Goal: Navigation & Orientation: Find specific page/section

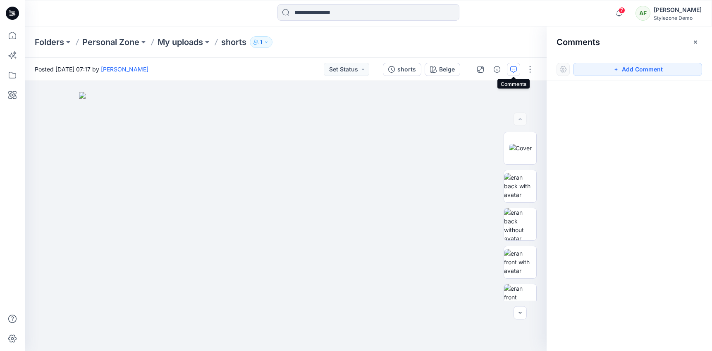
click at [659, 19] on div "AF [PERSON_NAME] Stylezone Demo" at bounding box center [668, 13] width 66 height 17
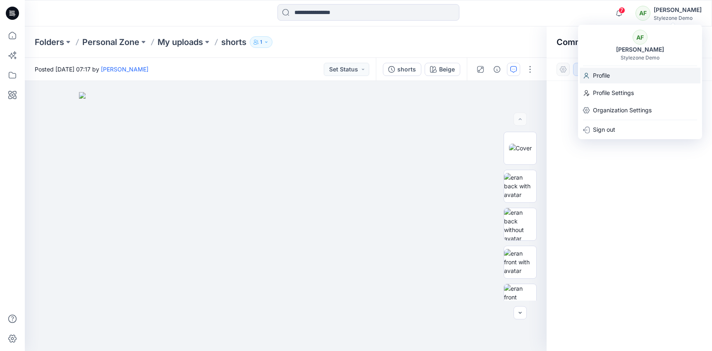
click at [623, 73] on div "Profile" at bounding box center [639, 76] width 121 height 16
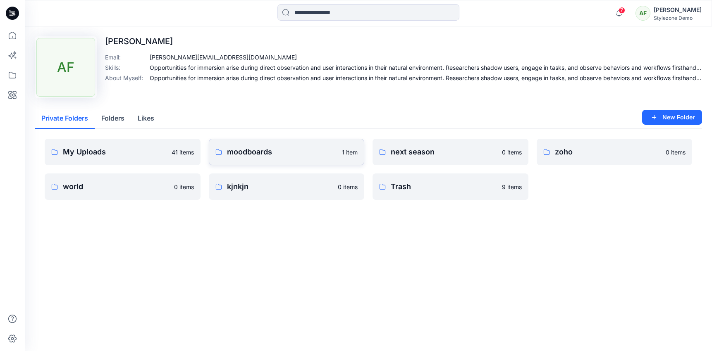
click at [282, 151] on p "moodboards" at bounding box center [282, 152] width 110 height 12
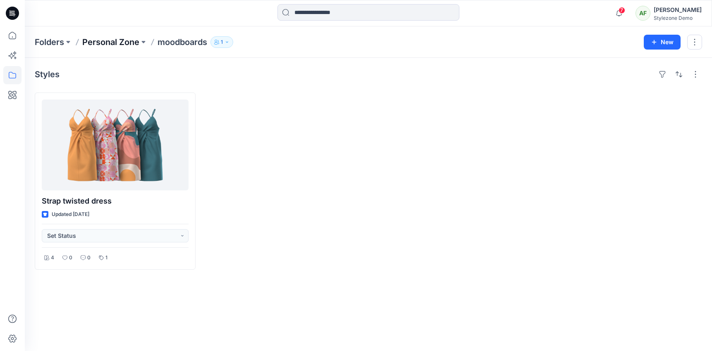
click at [117, 43] on p "Personal Zone" at bounding box center [110, 42] width 57 height 12
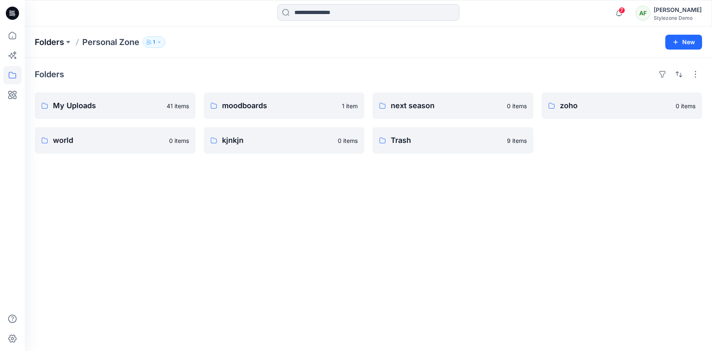
click at [55, 43] on p "Folders" at bounding box center [49, 42] width 29 height 12
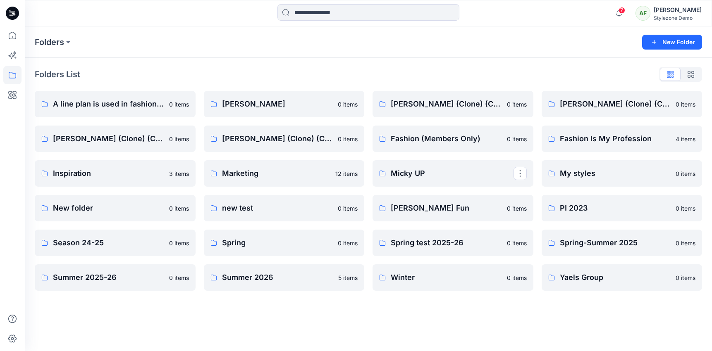
click at [688, 10] on div "[PERSON_NAME]" at bounding box center [677, 10] width 48 height 10
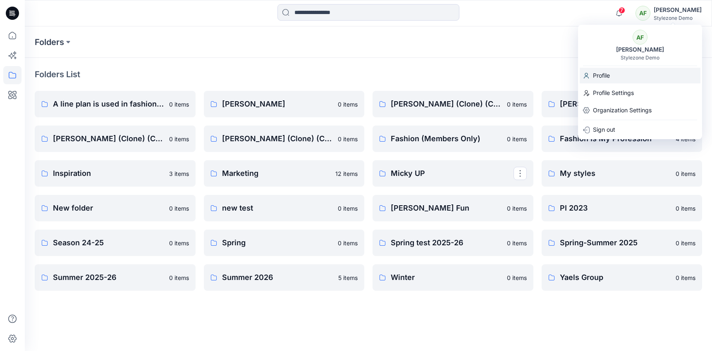
click at [636, 70] on div "Profile" at bounding box center [639, 76] width 121 height 16
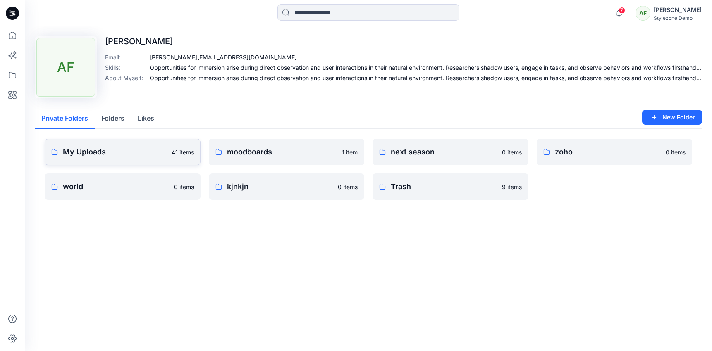
click at [126, 146] on link "My Uploads 41 items" at bounding box center [123, 152] width 156 height 26
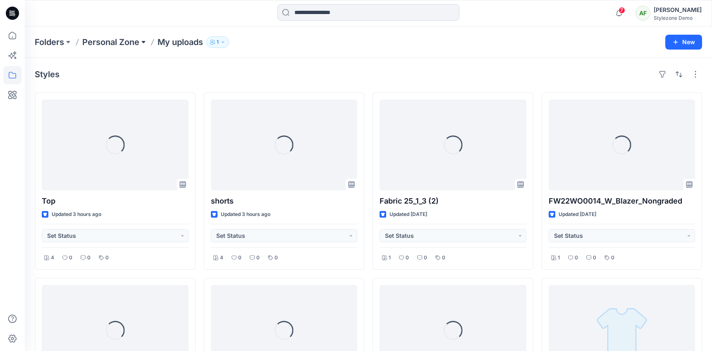
click at [146, 43] on button at bounding box center [143, 42] width 8 height 12
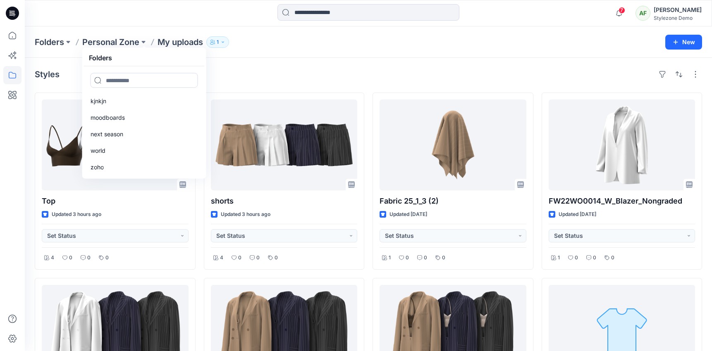
click at [279, 52] on div "Folders Personal Zone Folders kjnkjn moodboards next season world zoho My uploa…" at bounding box center [368, 41] width 687 height 31
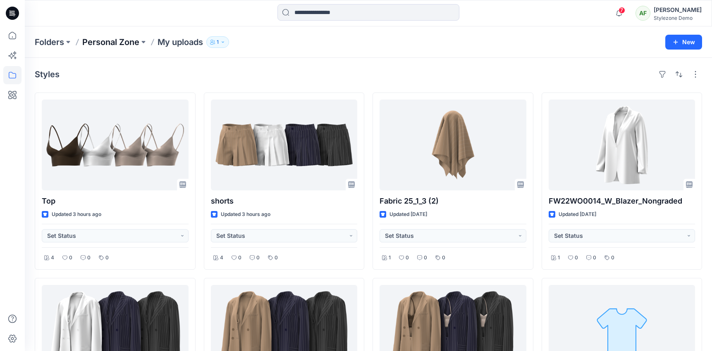
click at [100, 42] on p "Personal Zone" at bounding box center [110, 42] width 57 height 12
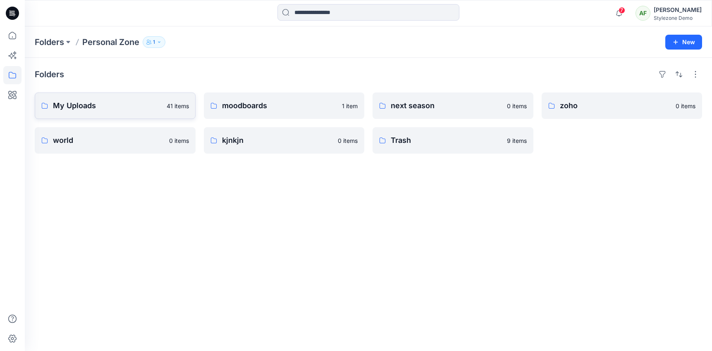
click at [121, 106] on p "My Uploads" at bounding box center [107, 106] width 109 height 12
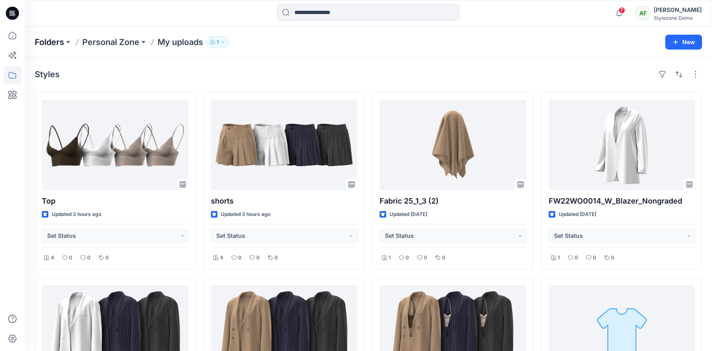
click at [52, 43] on p "Folders" at bounding box center [49, 42] width 29 height 12
